Goal: Task Accomplishment & Management: Manage account settings

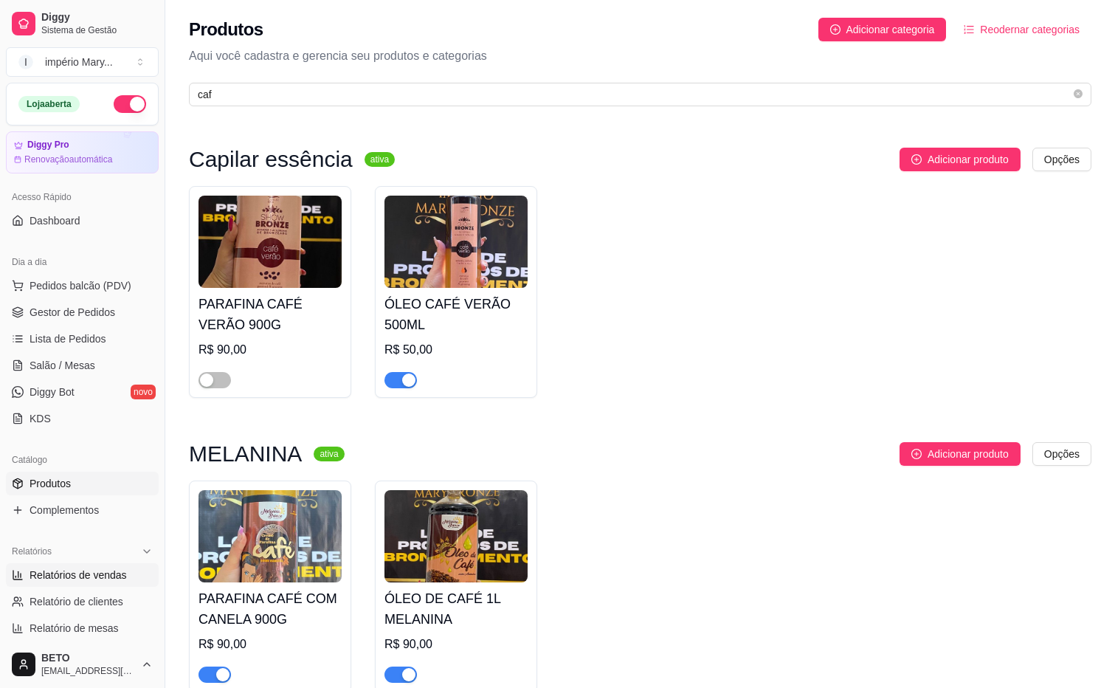
click at [84, 581] on span "Relatórios de vendas" at bounding box center [78, 574] width 97 height 15
select select "ALL"
select select "0"
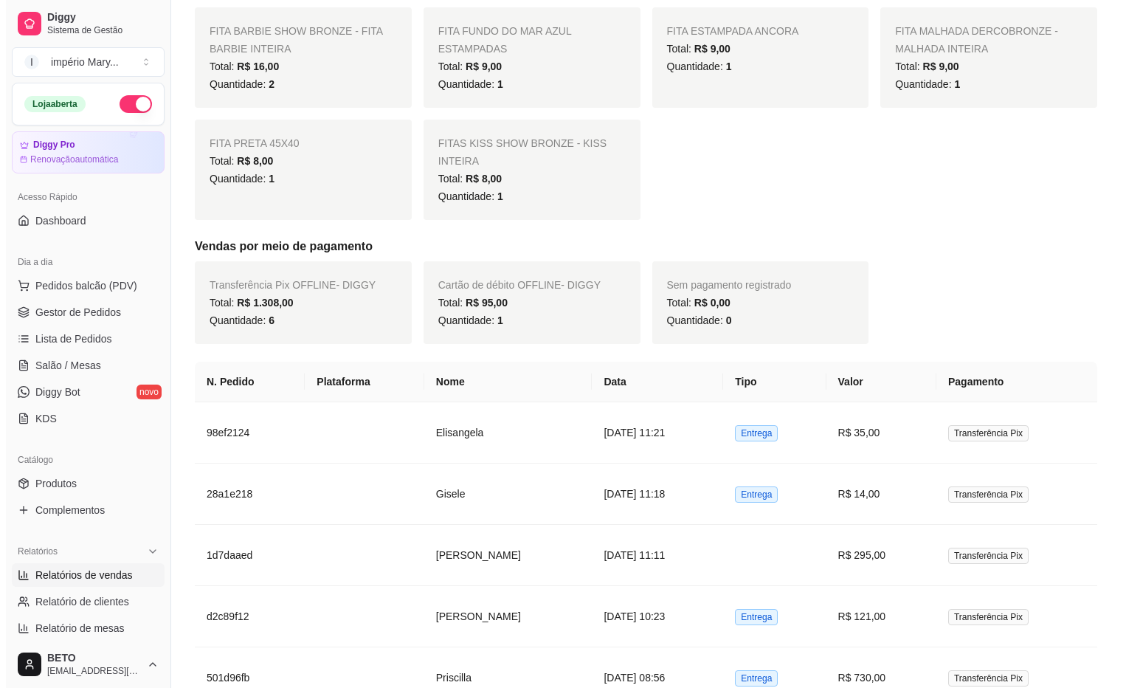
scroll to position [646, 0]
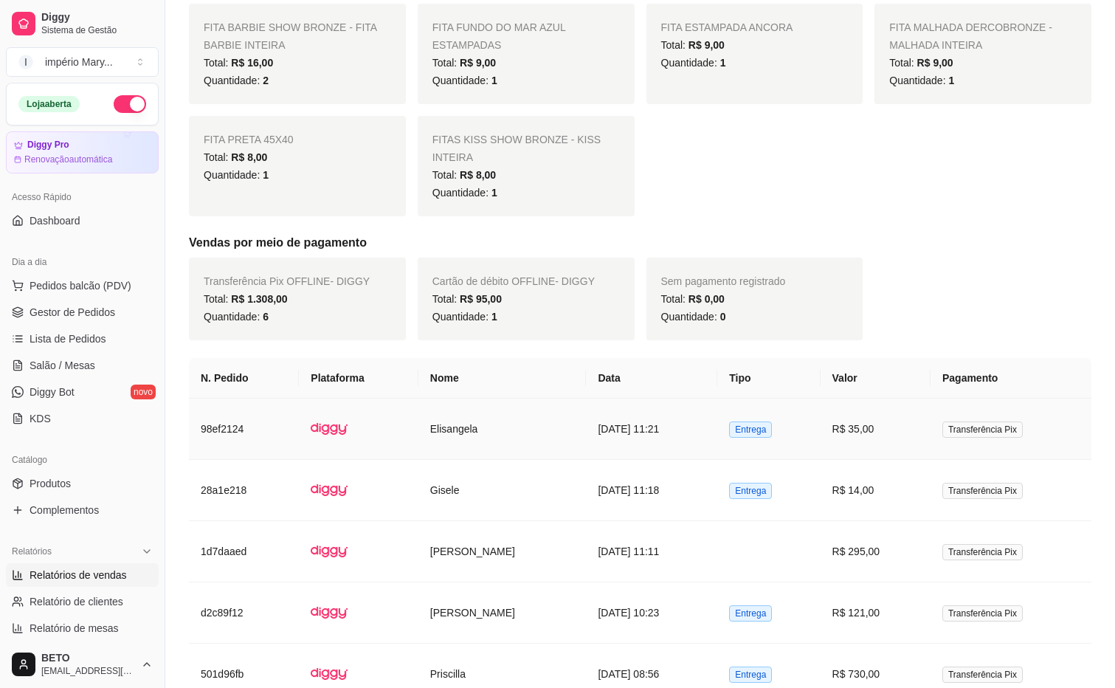
click at [699, 426] on td "[DATE] 11:21" at bounding box center [651, 428] width 131 height 61
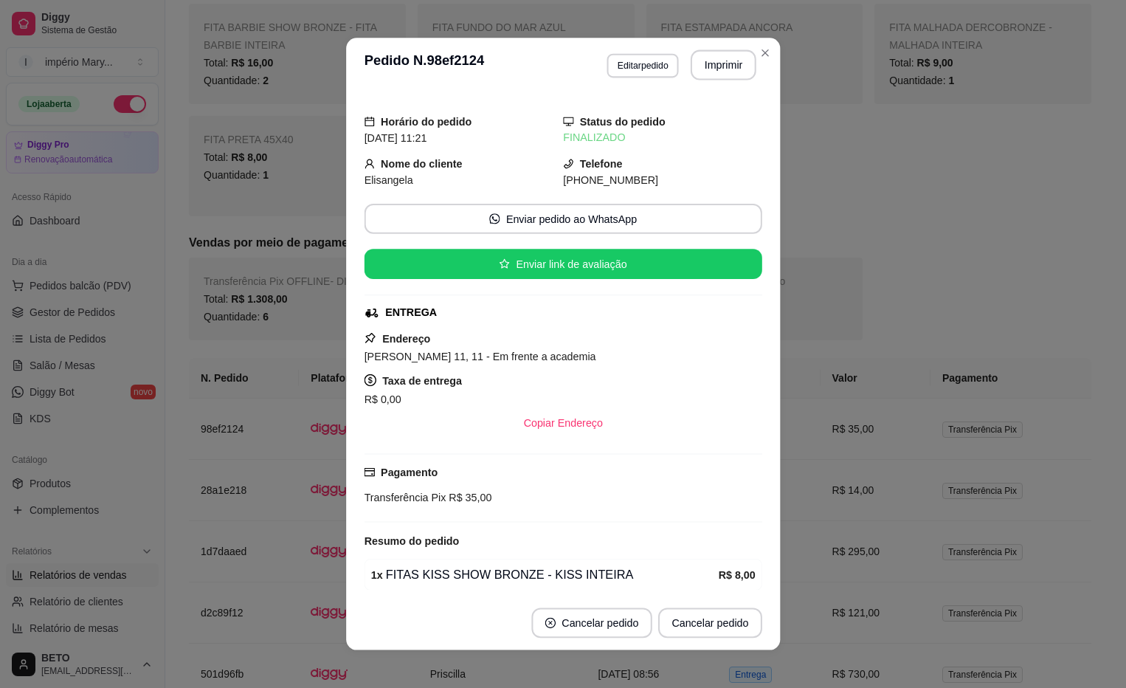
click at [699, 426] on div "Copiar Endereço" at bounding box center [563, 423] width 398 height 30
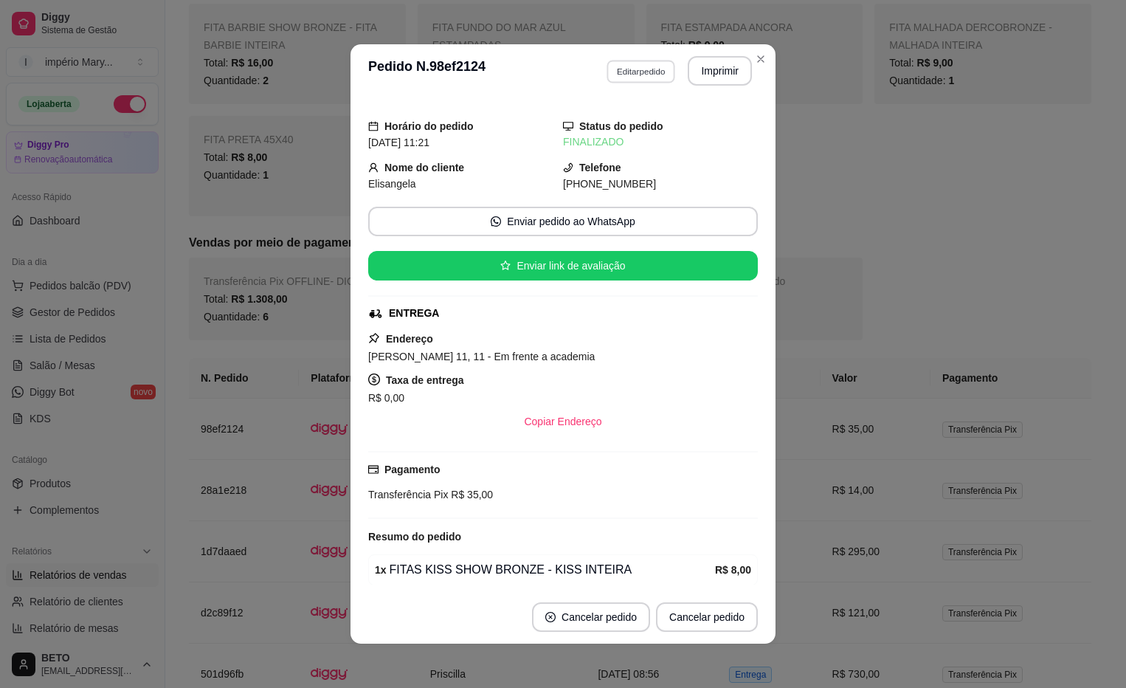
click at [629, 75] on button "Editar pedido" at bounding box center [640, 71] width 69 height 23
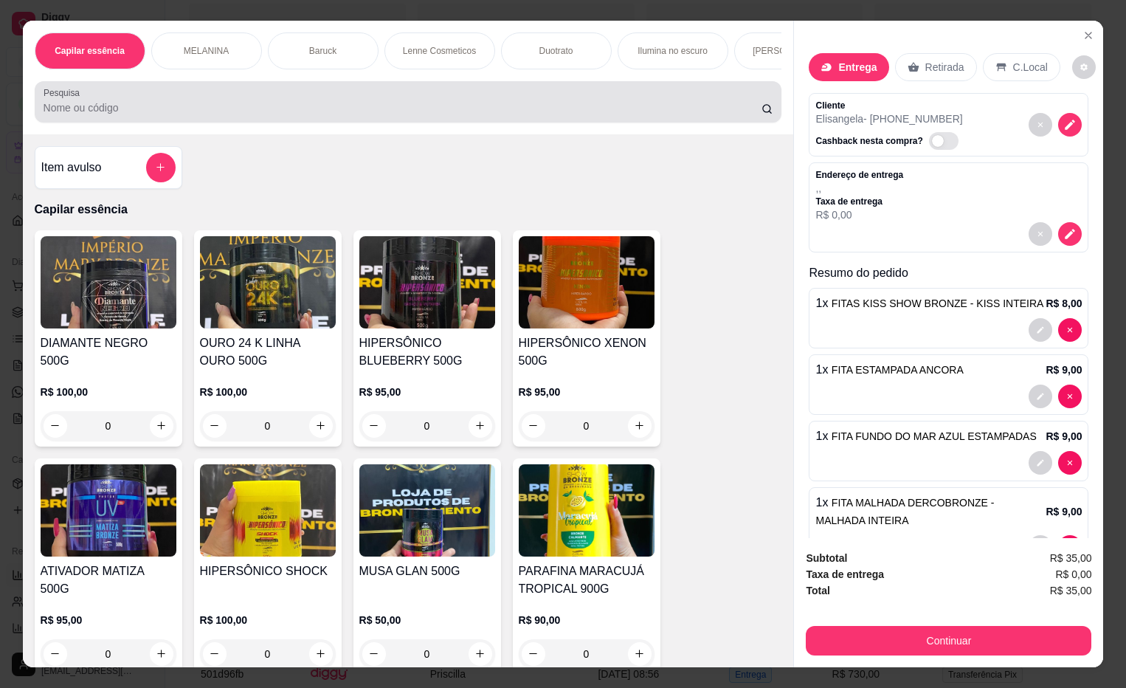
click at [558, 100] on div at bounding box center [409, 102] width 730 height 30
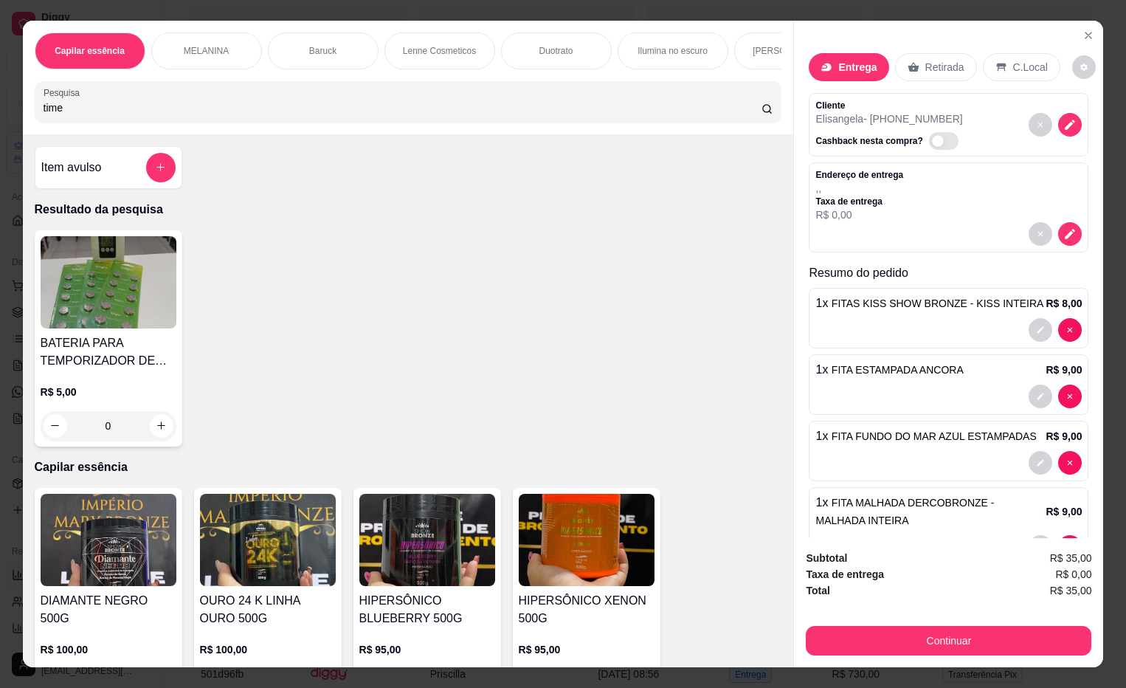
click at [558, 100] on div "time" at bounding box center [409, 102] width 730 height 30
click at [211, 108] on input "time" at bounding box center [403, 107] width 718 height 15
type input "t"
click at [277, 112] on input "Pesquisa" at bounding box center [403, 107] width 718 height 15
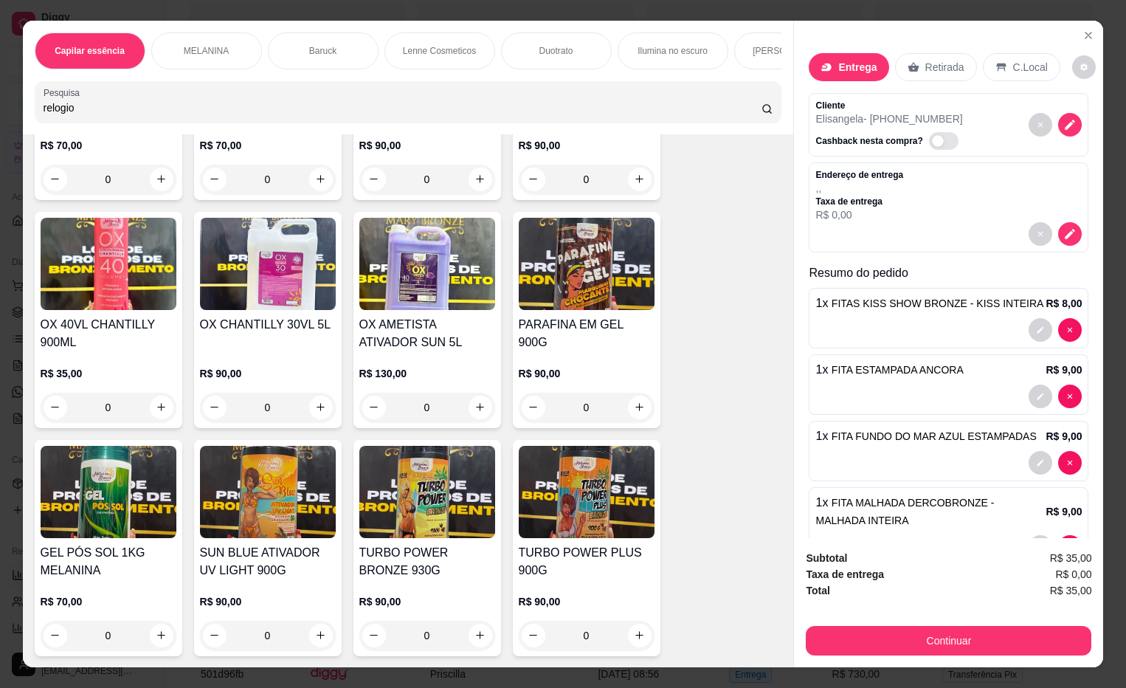
scroll to position [0, 0]
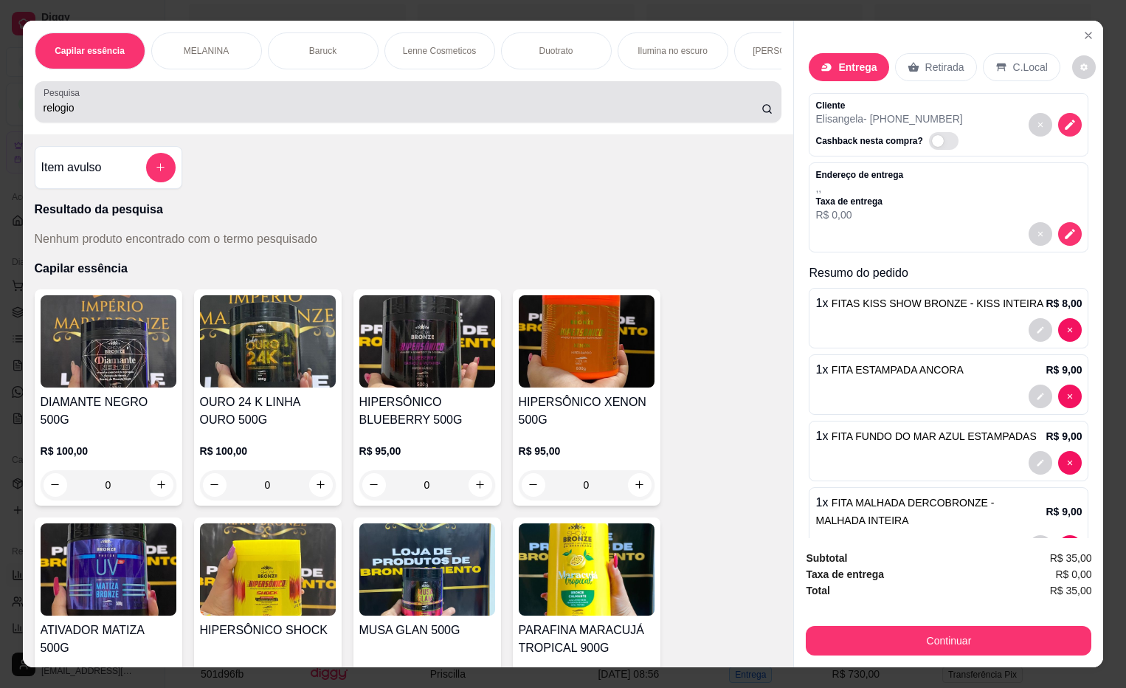
click input "relogio"
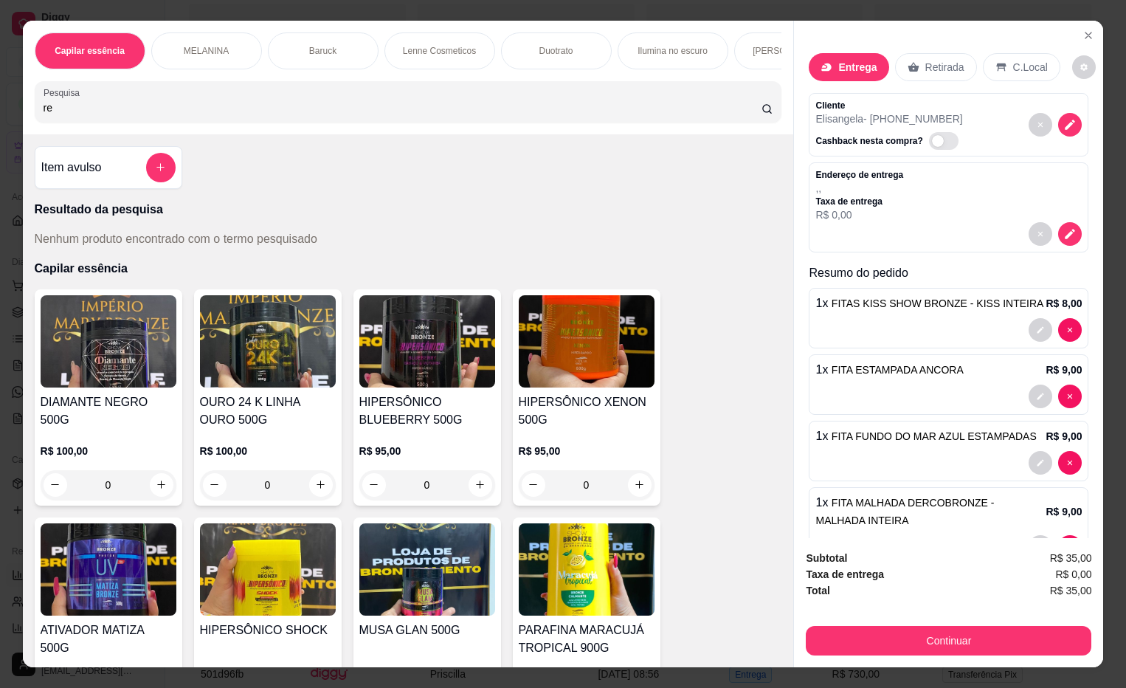
type input "r"
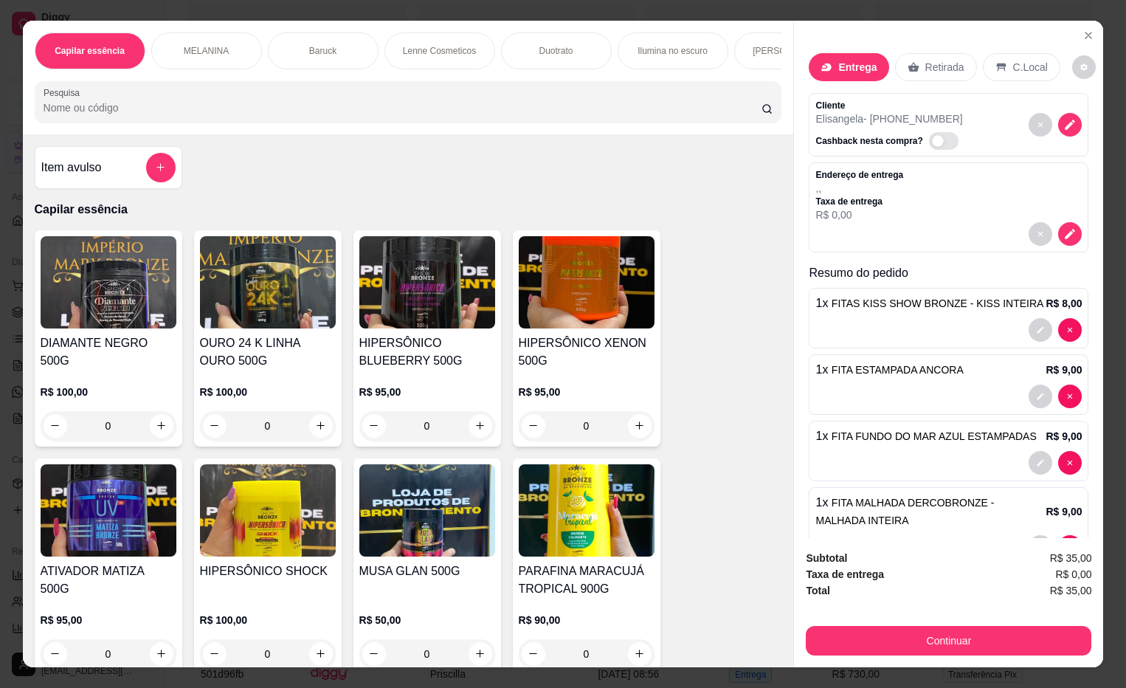
click input "Pesquisa"
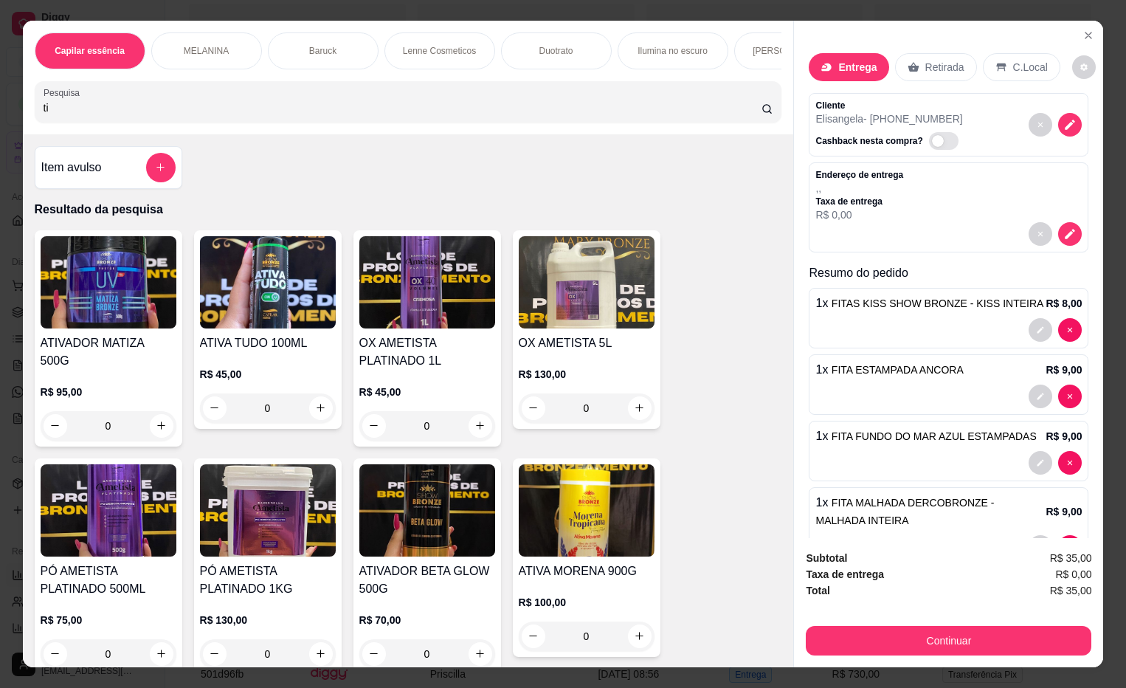
type input "t"
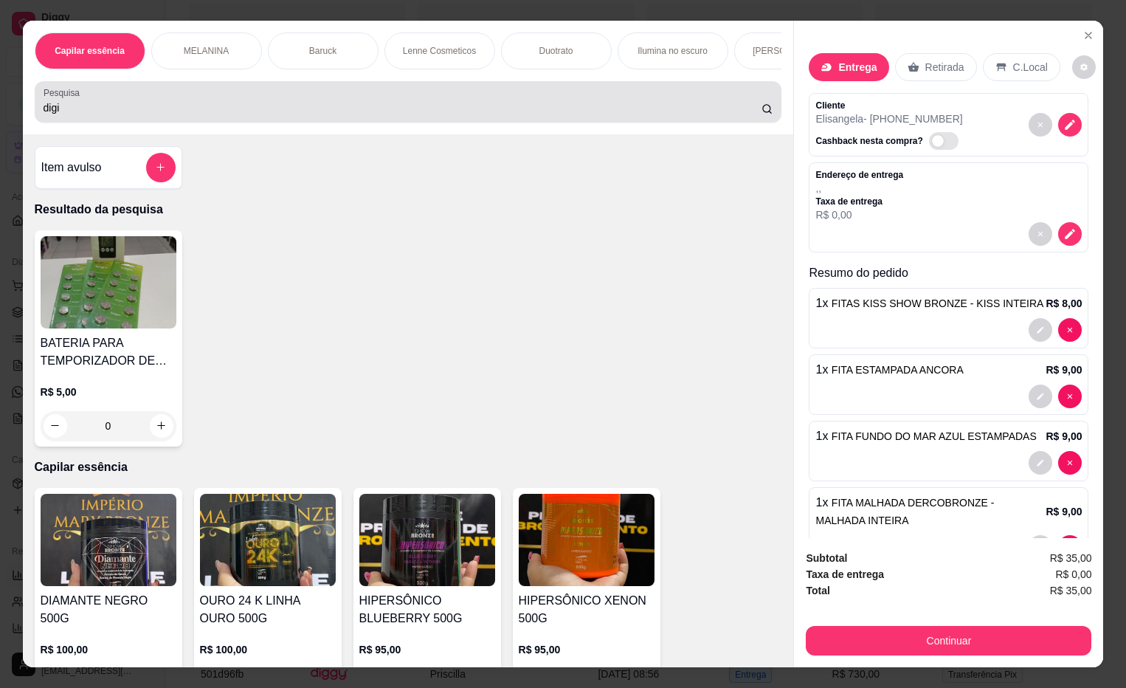
click input "digi"
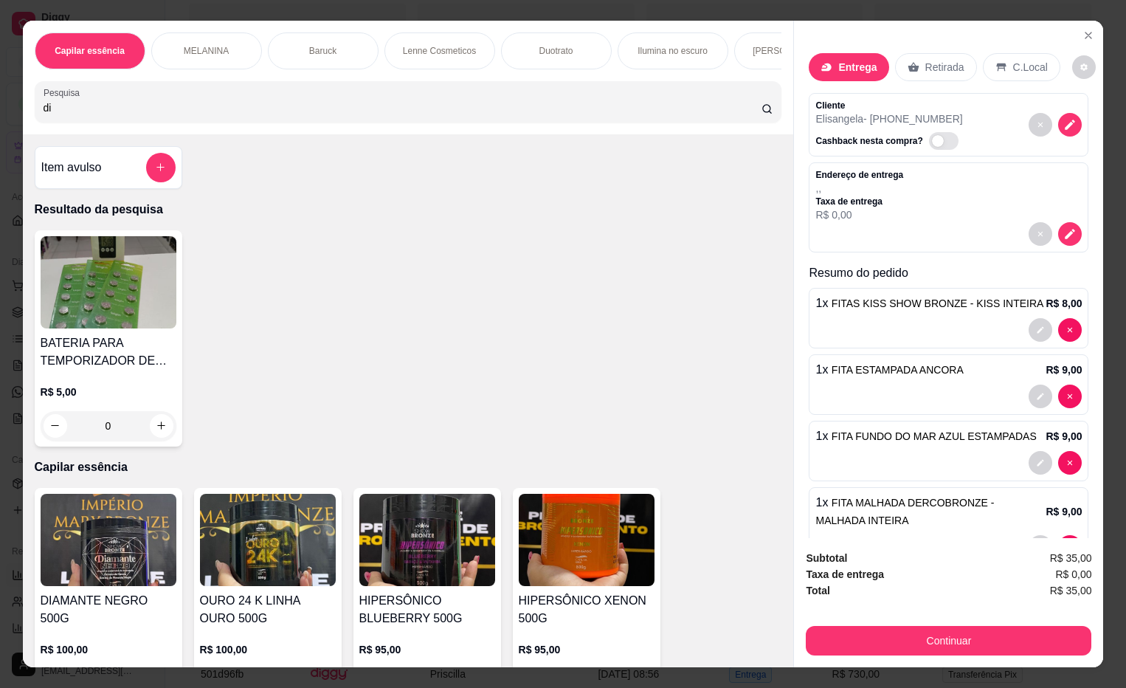
type input "d"
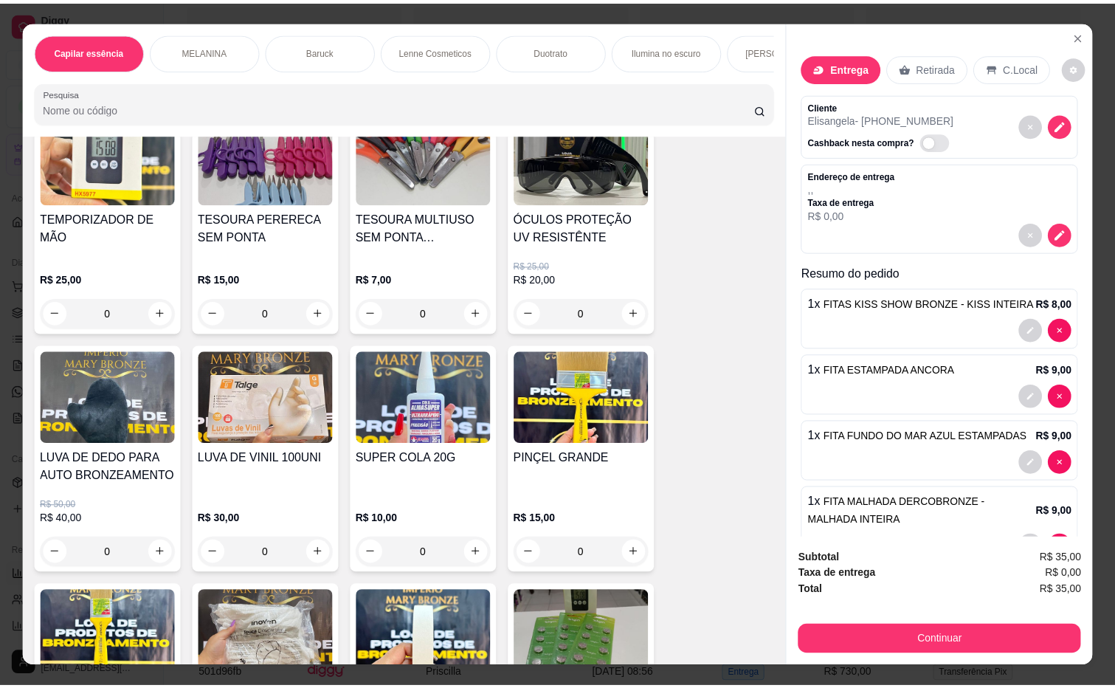
scroll to position [14352, 0]
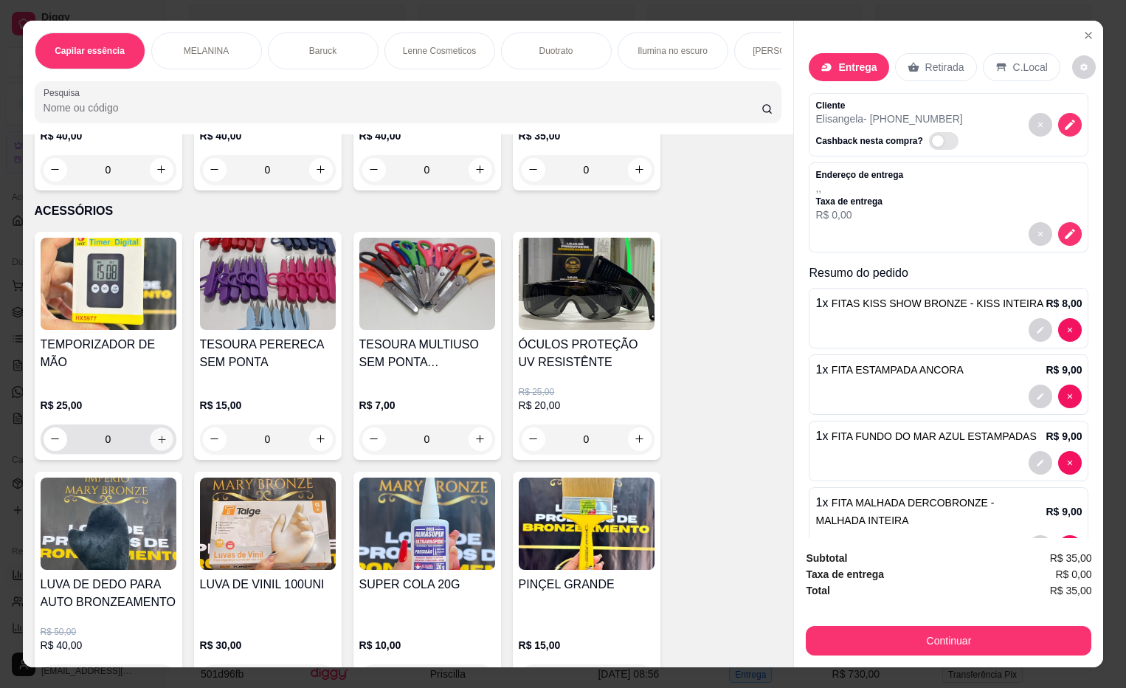
click icon "increase-product-quantity"
type input "1"
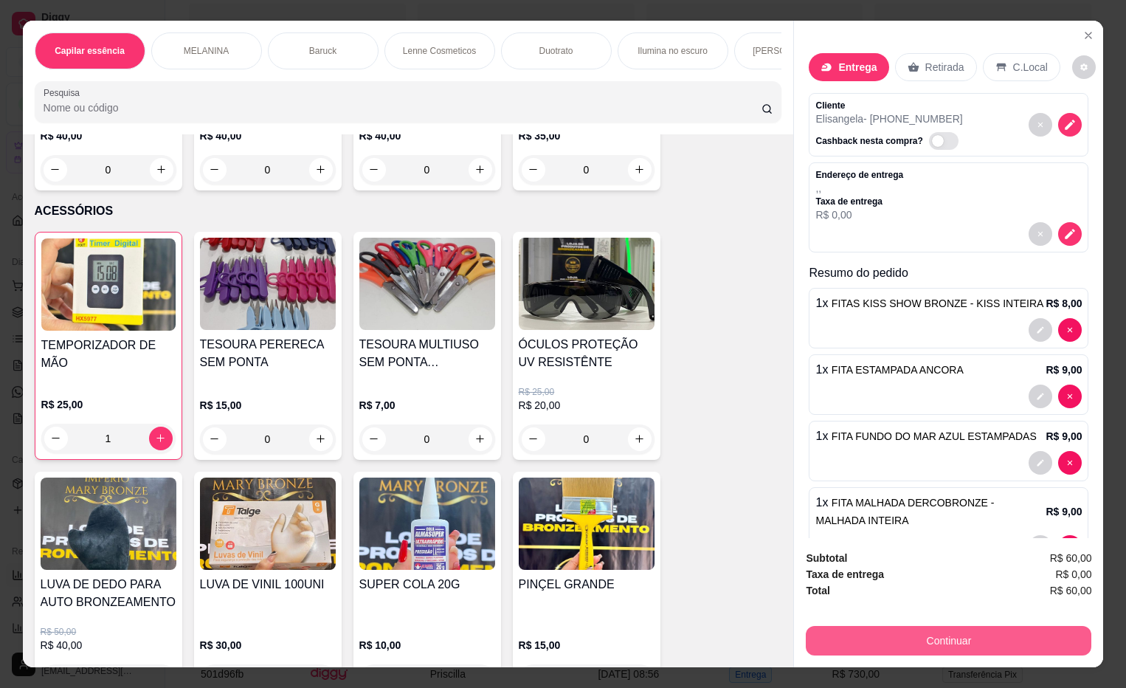
click button "Continuar"
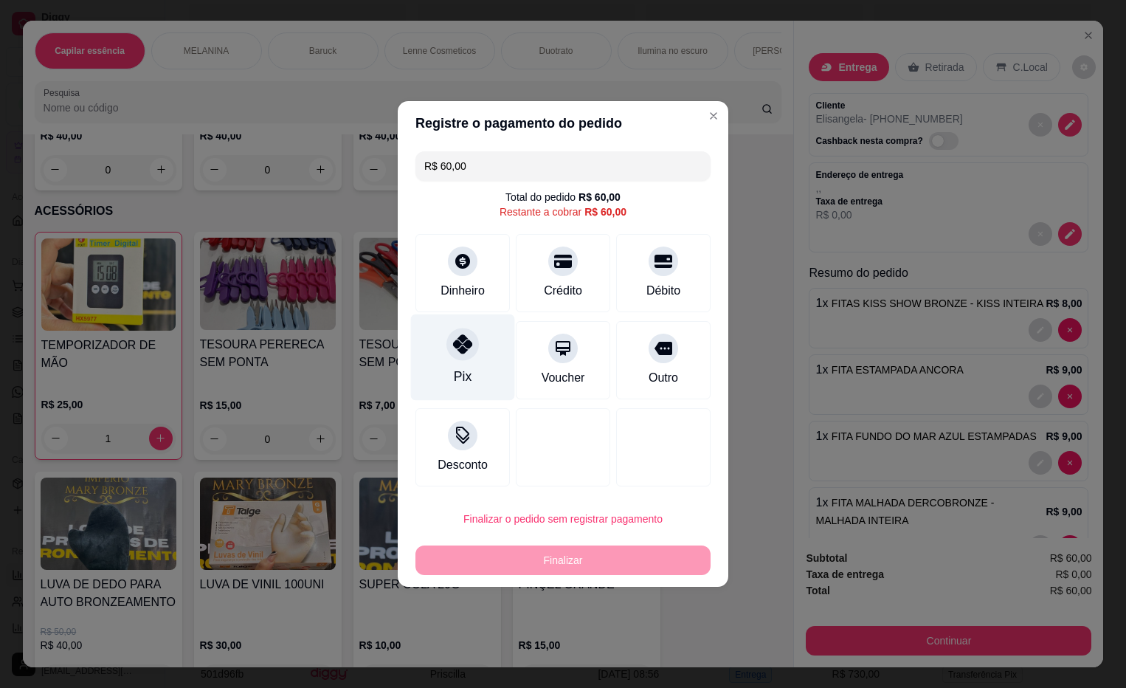
click div "Pix"
type input "R$ 0,00"
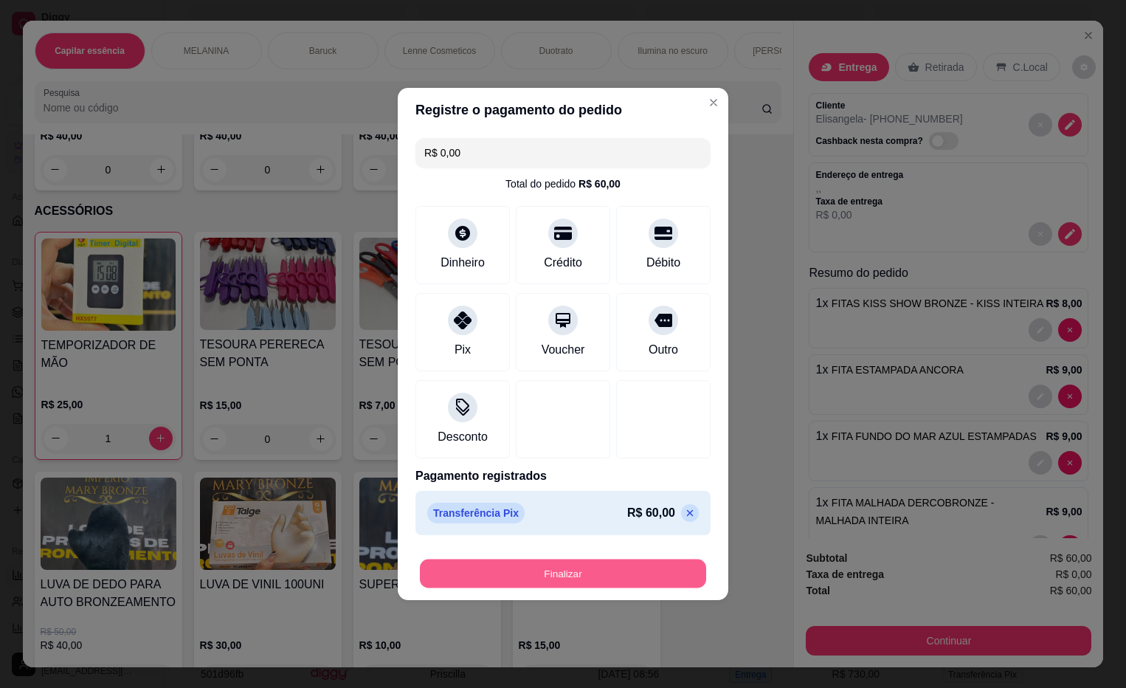
click button "Finalizar"
